Goal: Information Seeking & Learning: Learn about a topic

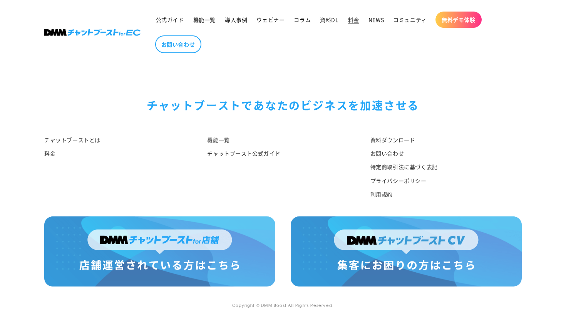
scroll to position [944, 0]
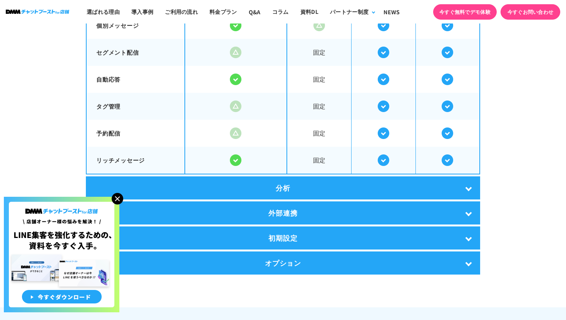
scroll to position [1595, 0]
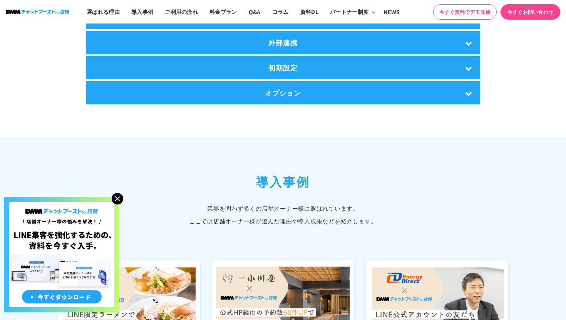
click at [117, 198] on img at bounding box center [118, 199] width 12 height 12
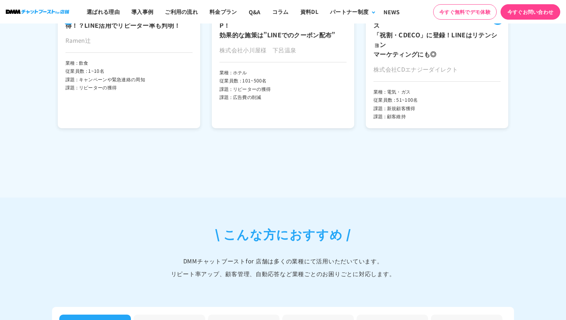
scroll to position [2245, 0]
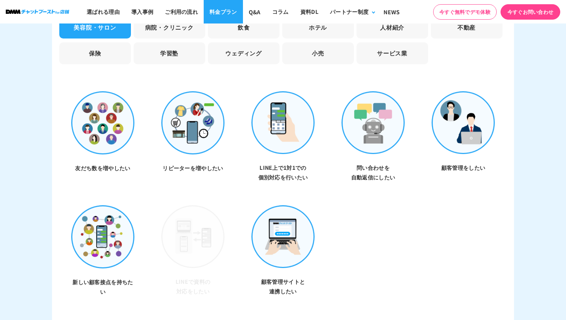
click at [209, 18] on link "料金プラン" at bounding box center [223, 11] width 39 height 23
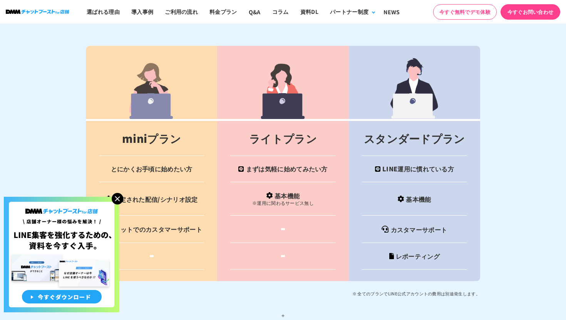
click at [120, 201] on img at bounding box center [118, 199] width 12 height 12
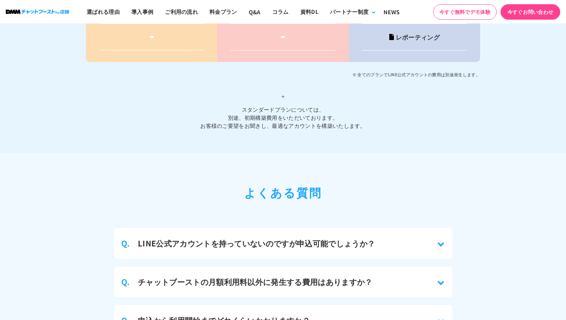
scroll to position [3238, 0]
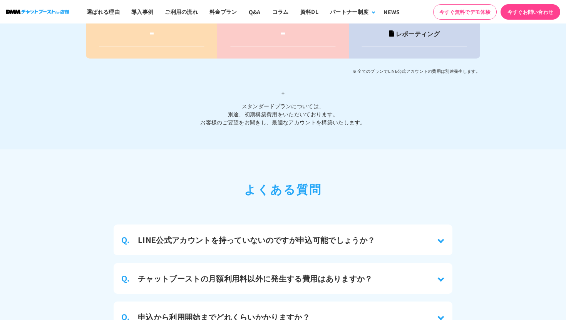
drag, startPoint x: 294, startPoint y: 108, endPoint x: 292, endPoint y: 73, distance: 35.1
click at [292, 75] on p "＋ スタンダードプランについては、 別途、初期構築費用をいただいております。 お客様のご要望をお聞きし、最適なアカウントを構築いたします。" at bounding box center [283, 100] width 394 height 51
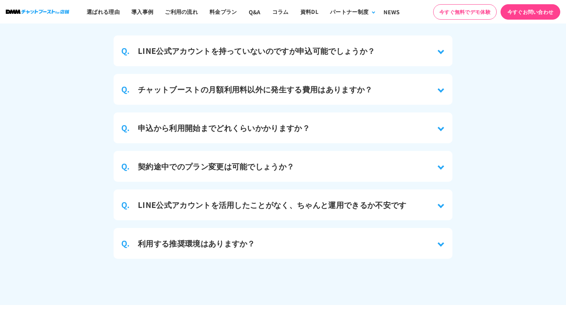
scroll to position [3412, 0]
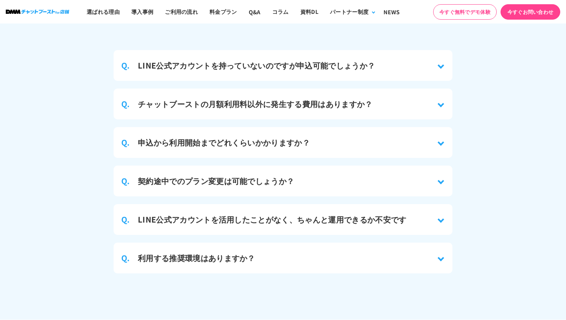
click at [259, 98] on h3 "チャットブーストの月額利用料以外に発生する費用はありますか？" at bounding box center [255, 104] width 235 height 12
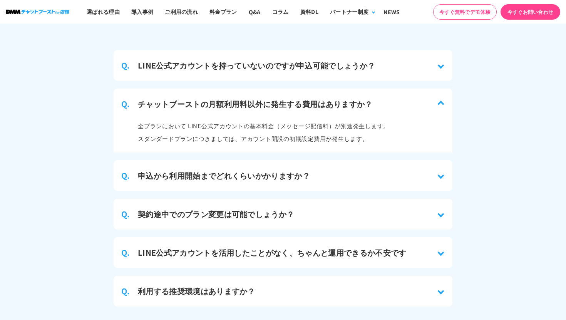
click at [245, 184] on ul "Q. LINE公式アカウントを持っていないのですが申込可能でしょうか？ はい、利用可能です。 LINE公式アカウントの開設から弊社側でサポートいたします。 ※…" at bounding box center [283, 178] width 339 height 256
click at [244, 172] on div "Q. 申込から利用開始までどれくらいかかりますか？" at bounding box center [283, 175] width 339 height 31
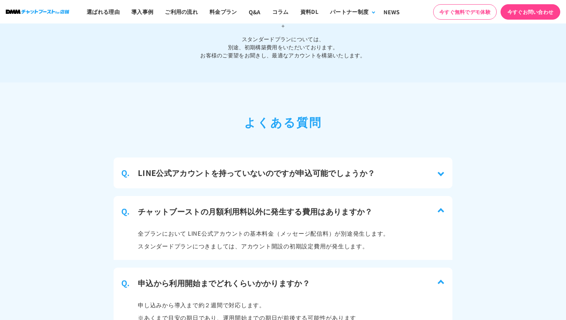
click at [242, 167] on h3 "LINE公式アカウントを持っていないのですが申込可能でしょうか？" at bounding box center [256, 173] width 237 height 12
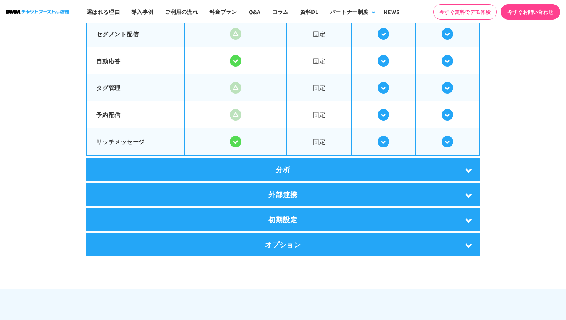
scroll to position [1028, 0]
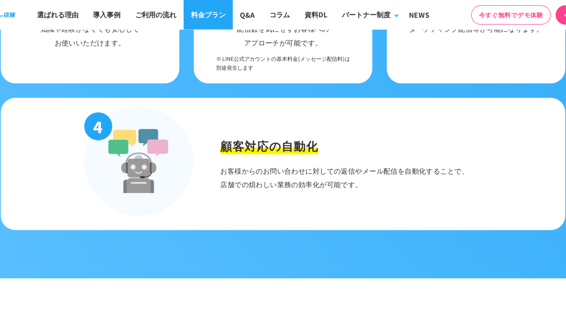
click at [223, 16] on link "料金プラン" at bounding box center [223, 11] width 39 height 23
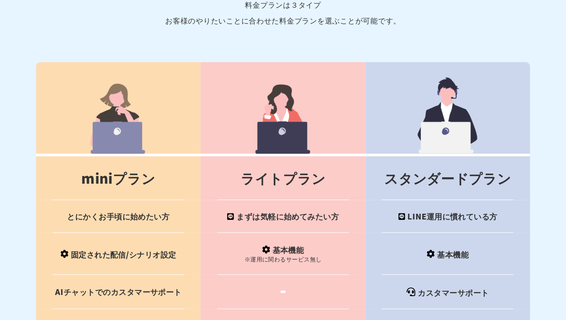
scroll to position [3033, 0]
